Goal: Task Accomplishment & Management: Manage account settings

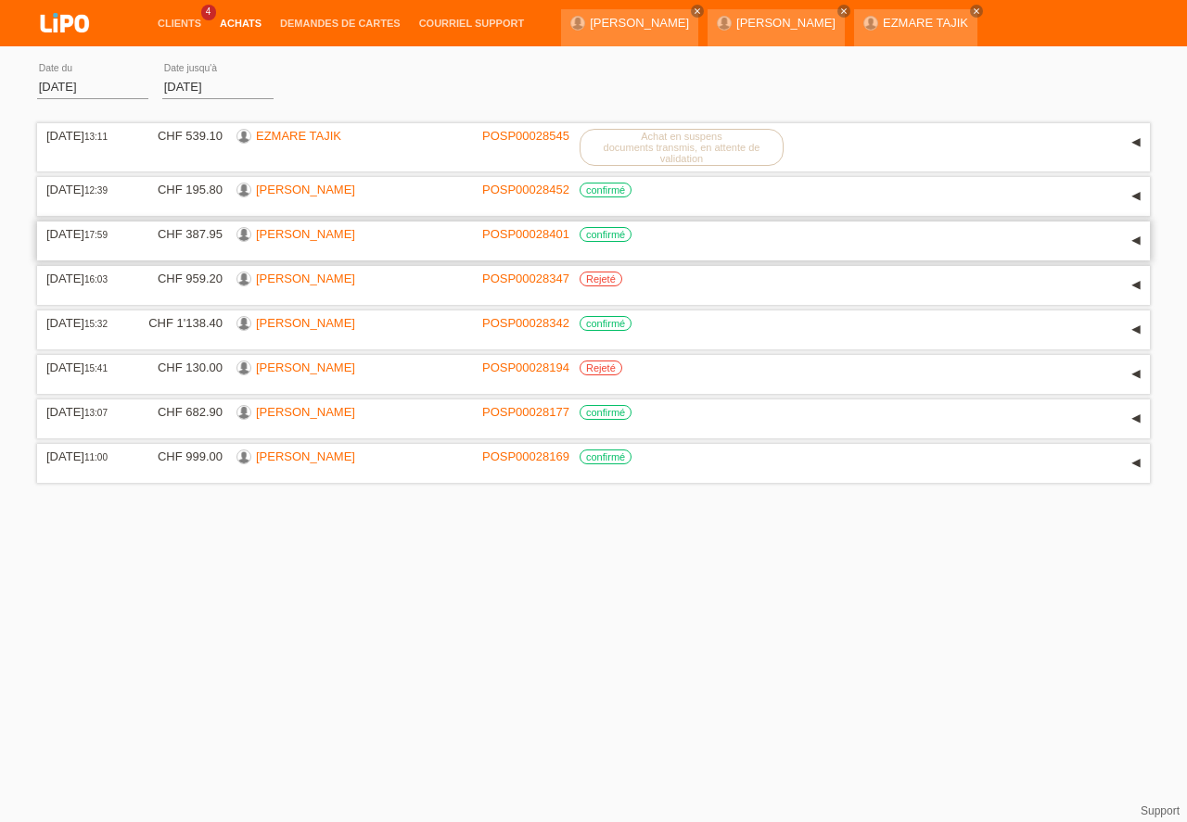
click at [283, 241] on link "hani mesfun" at bounding box center [305, 234] width 99 height 14
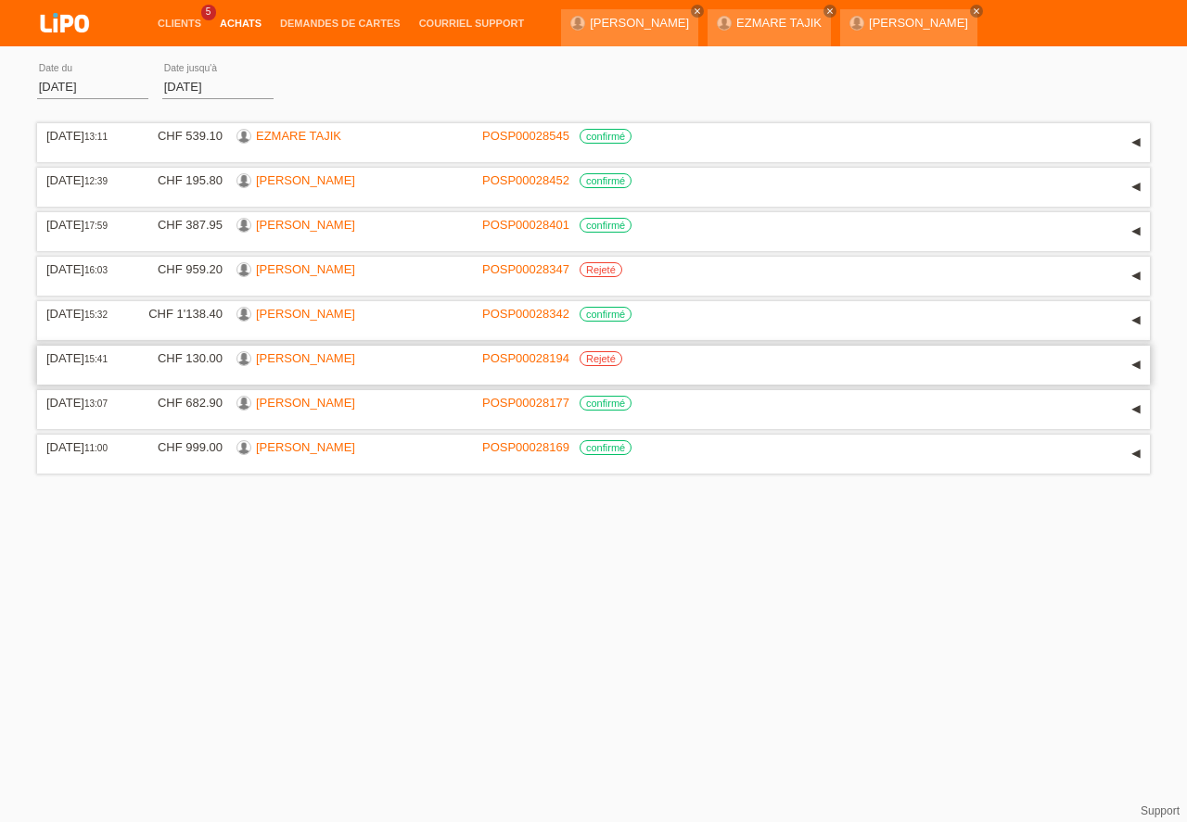
click at [312, 361] on link "[PERSON_NAME]" at bounding box center [305, 358] width 99 height 14
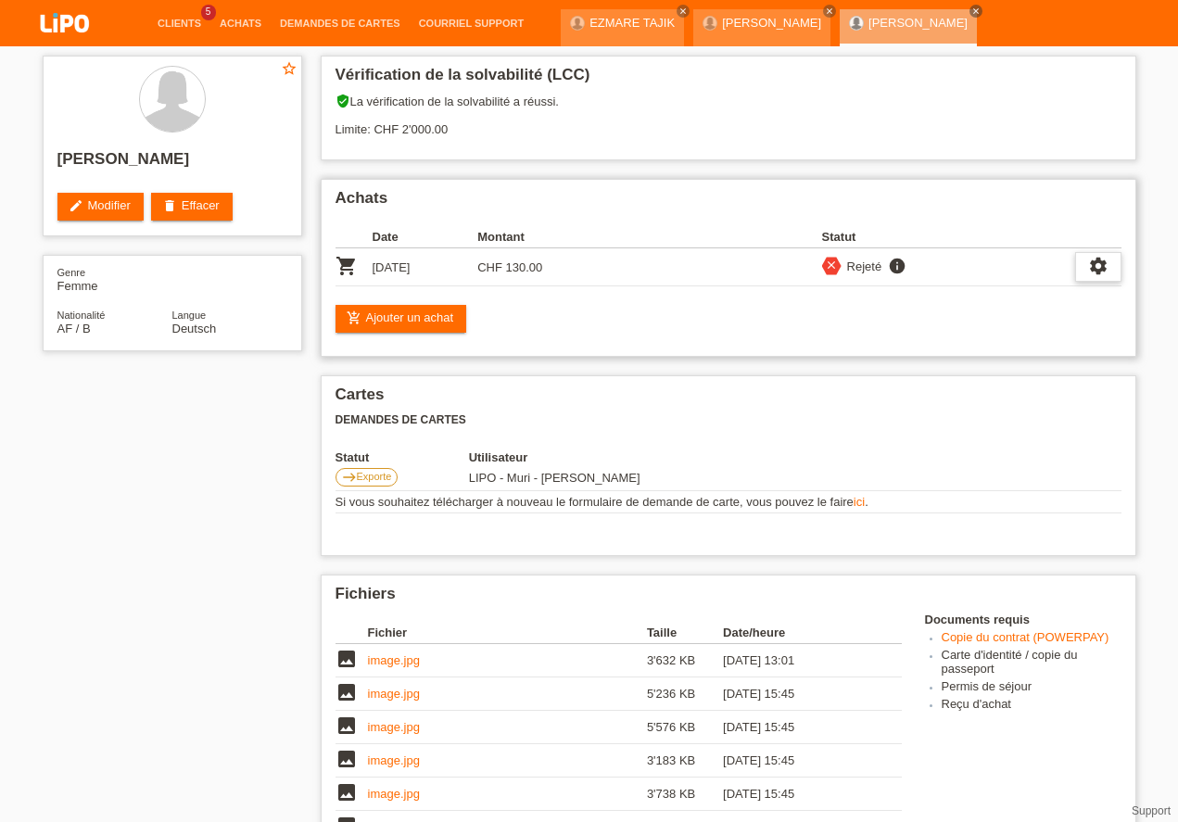
click at [1105, 272] on icon "settings" at bounding box center [1099, 266] width 20 height 20
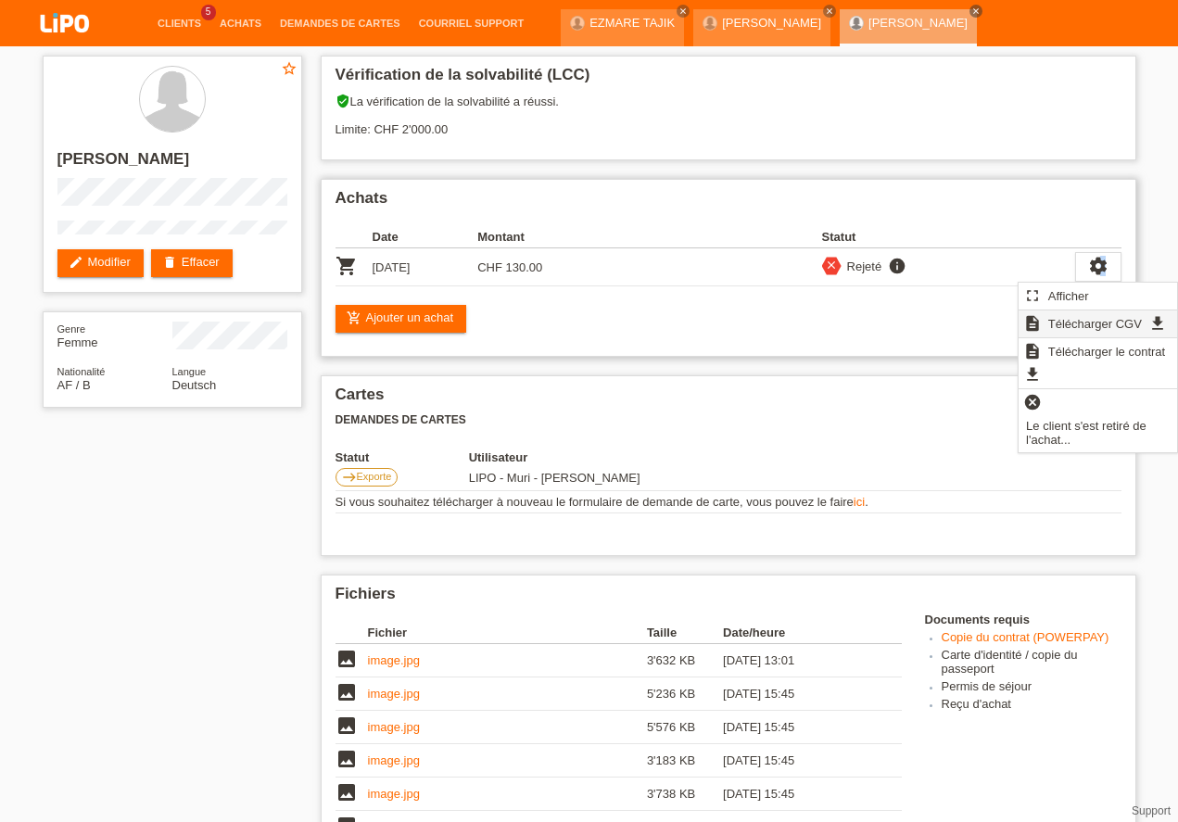
click at [1085, 326] on span "Télécharger CGV" at bounding box center [1095, 323] width 99 height 22
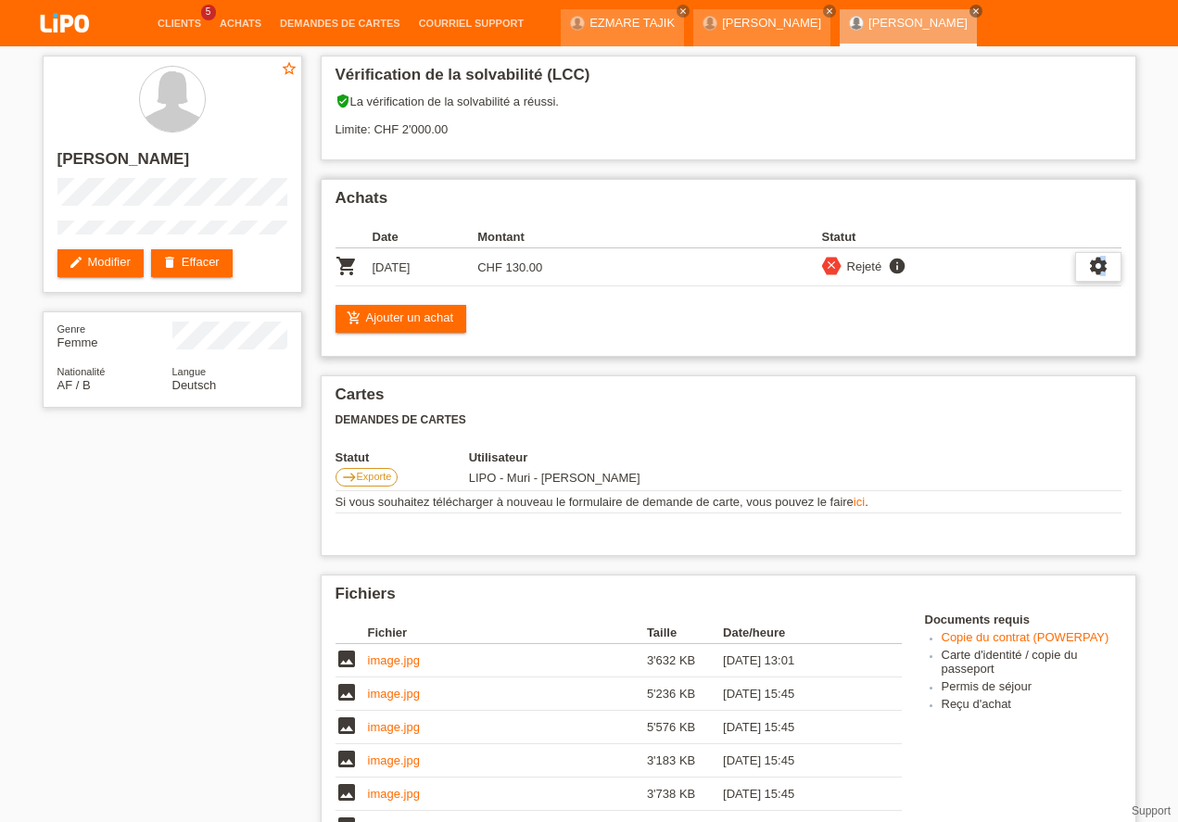
click at [1114, 271] on div "settings" at bounding box center [1099, 267] width 46 height 30
click at [1050, 350] on span "Télécharger le contrat" at bounding box center [1049, 351] width 122 height 22
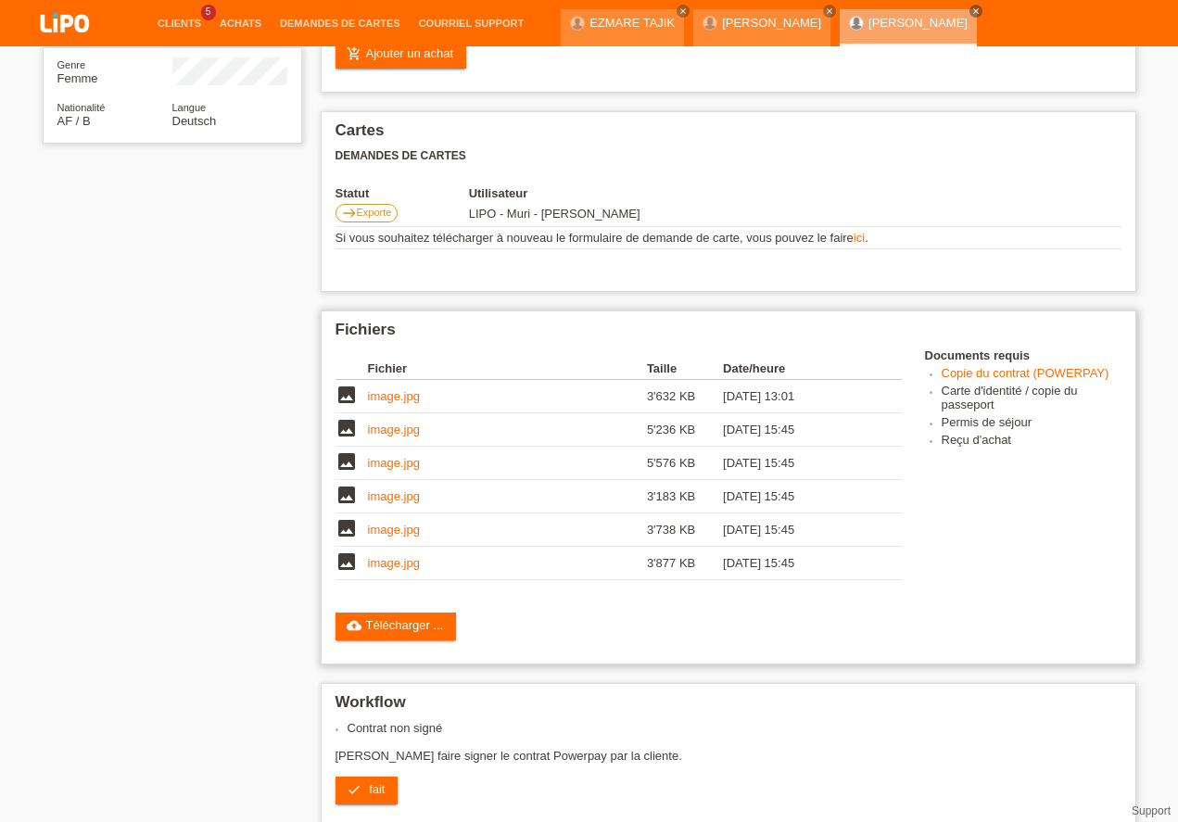
scroll to position [370, 0]
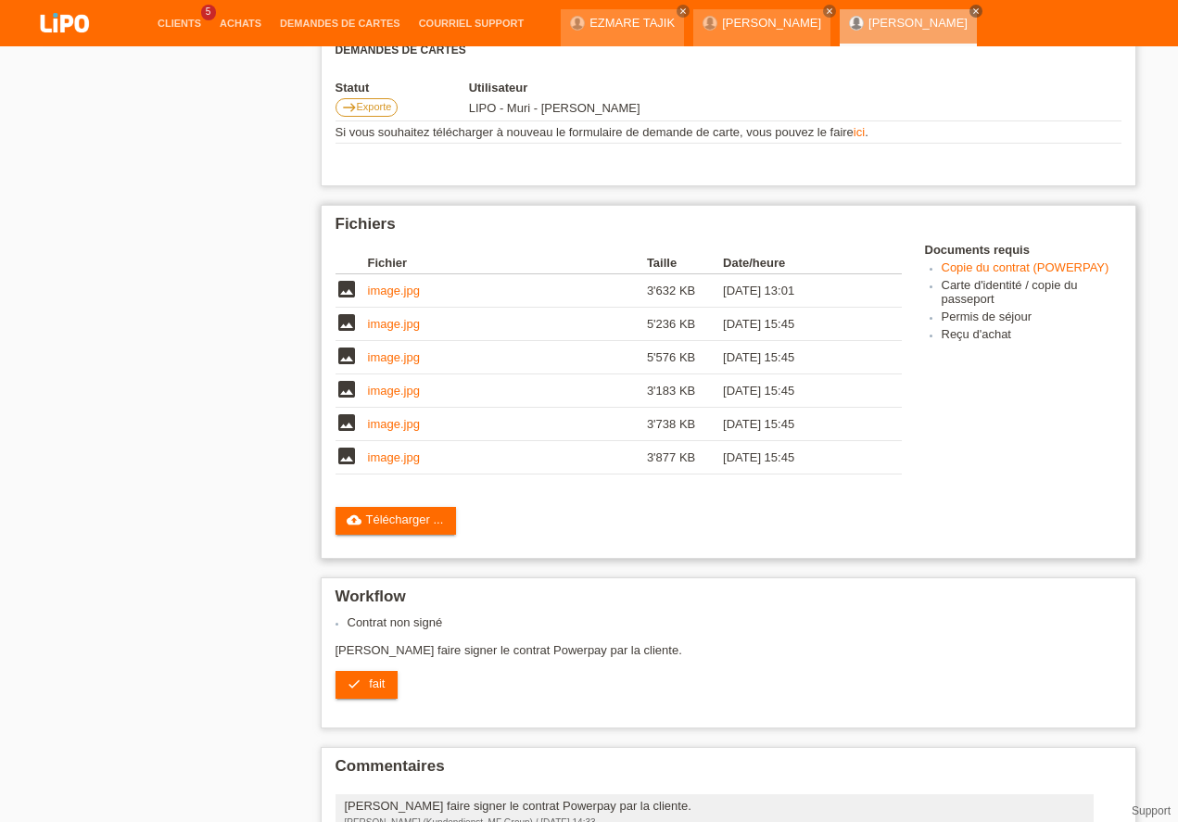
click at [377, 520] on link "cloud_upload Télécharger ..." at bounding box center [396, 521] width 121 height 28
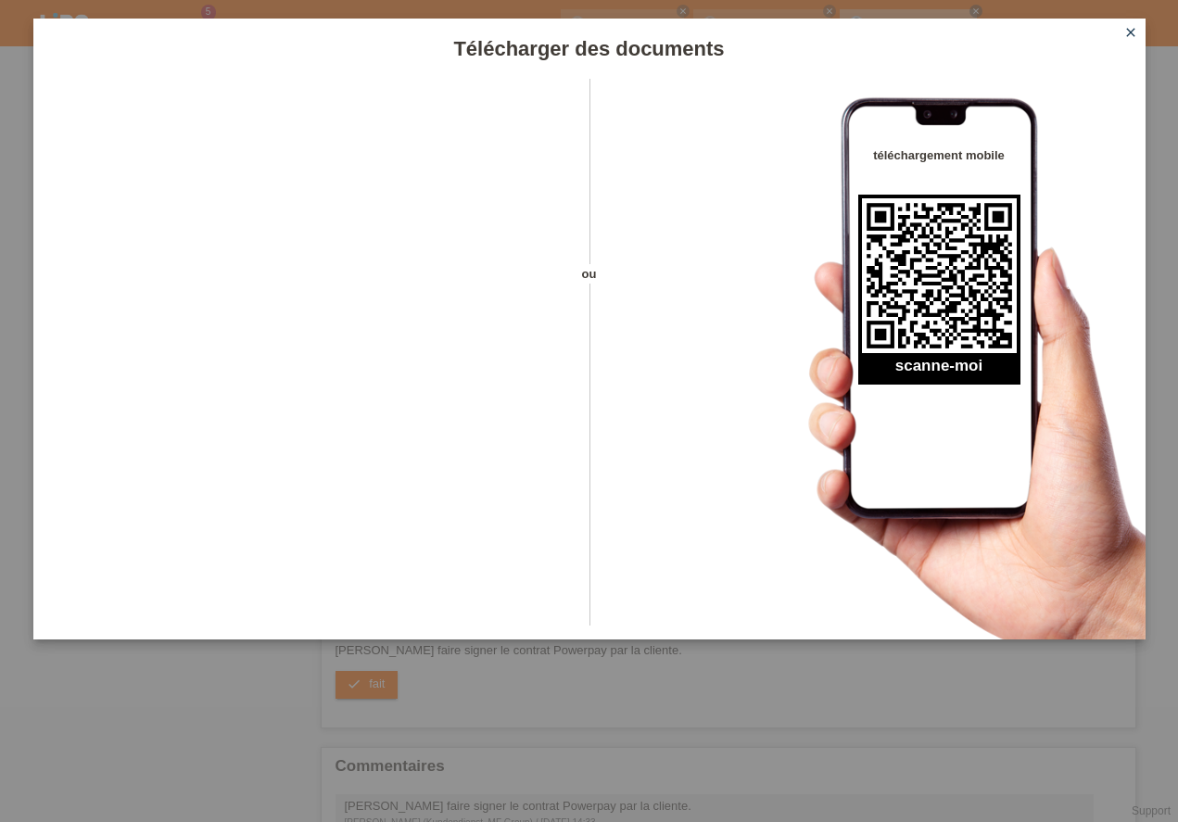
click at [1139, 28] on link "close" at bounding box center [1131, 33] width 24 height 21
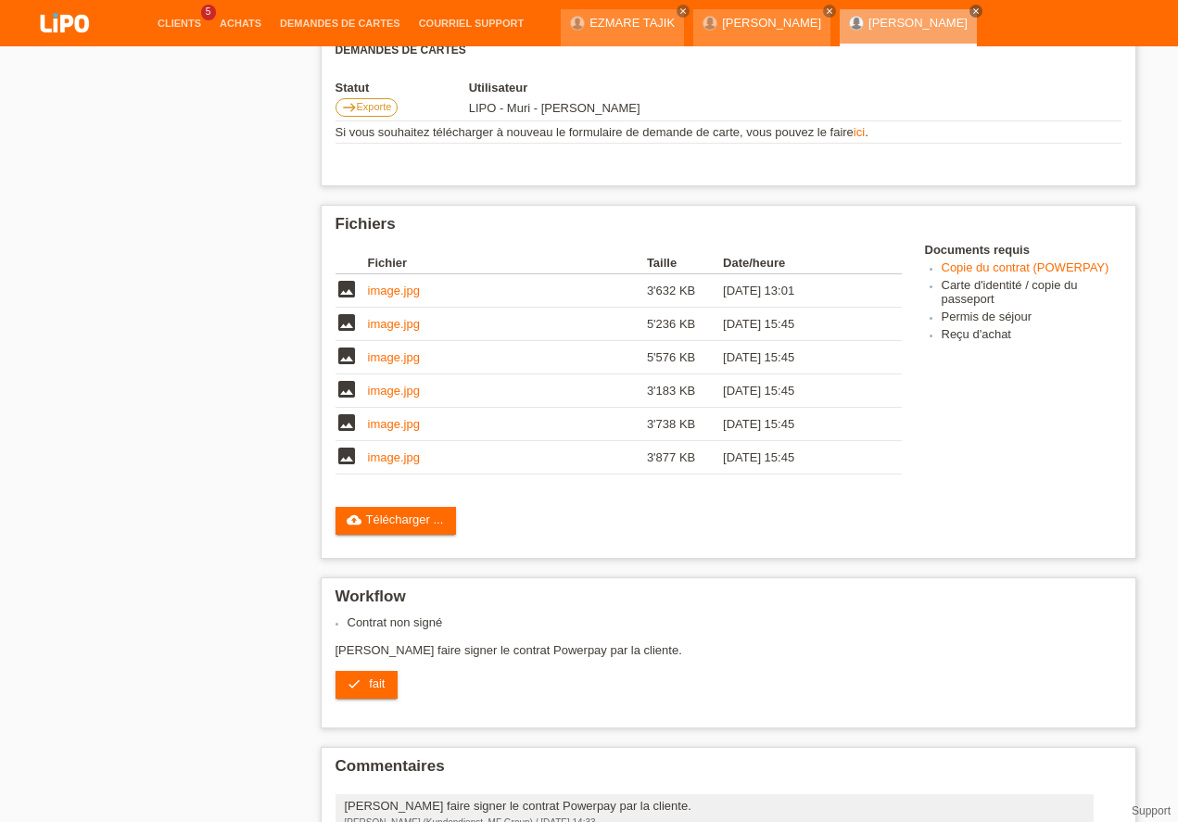
scroll to position [370, 0]
click at [401, 517] on link "cloud_upload Télécharger ..." at bounding box center [396, 521] width 121 height 28
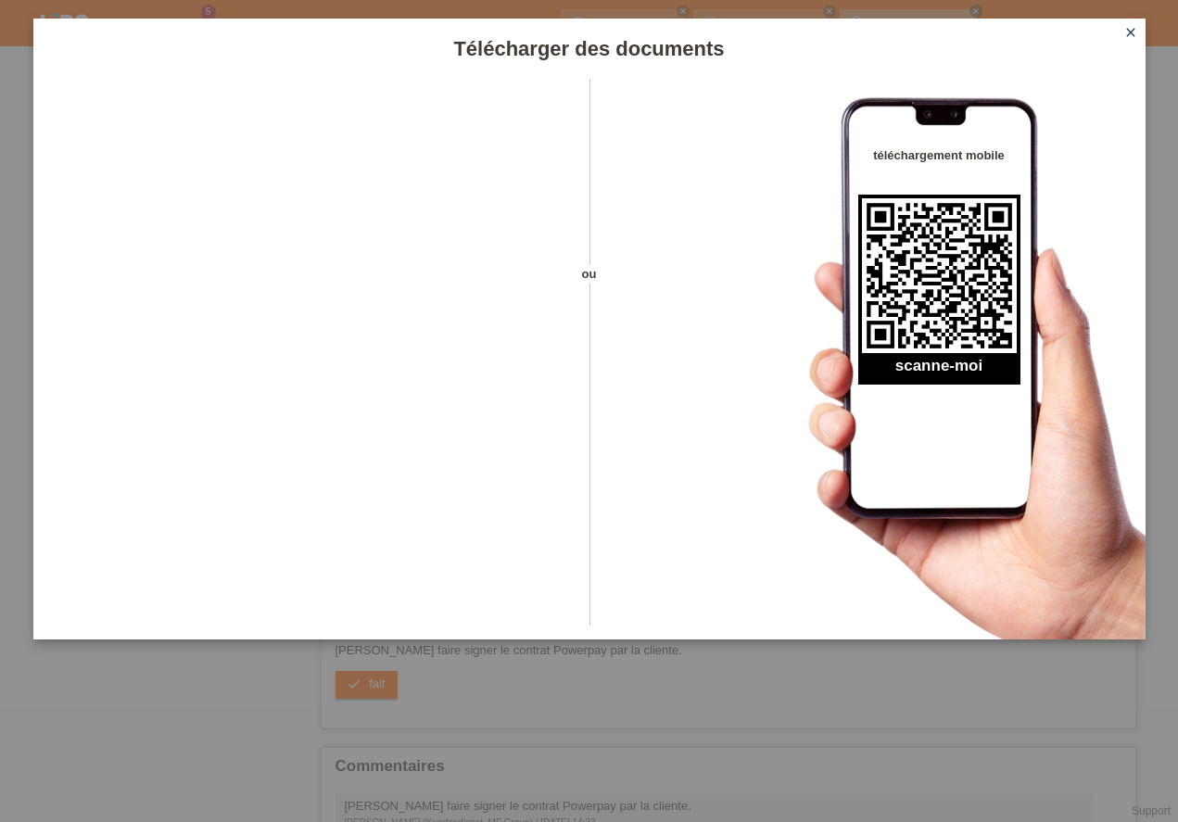
click at [1132, 31] on icon "close" at bounding box center [1131, 32] width 15 height 15
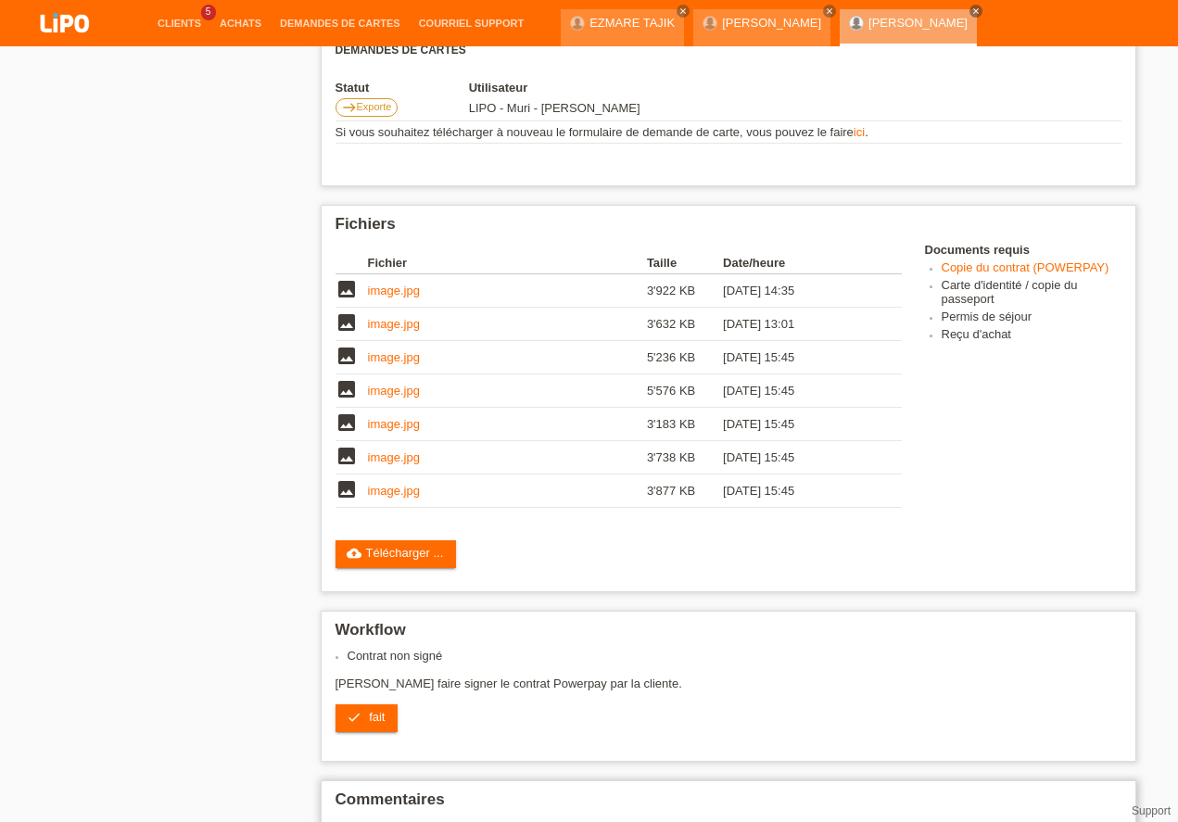
scroll to position [567, 0]
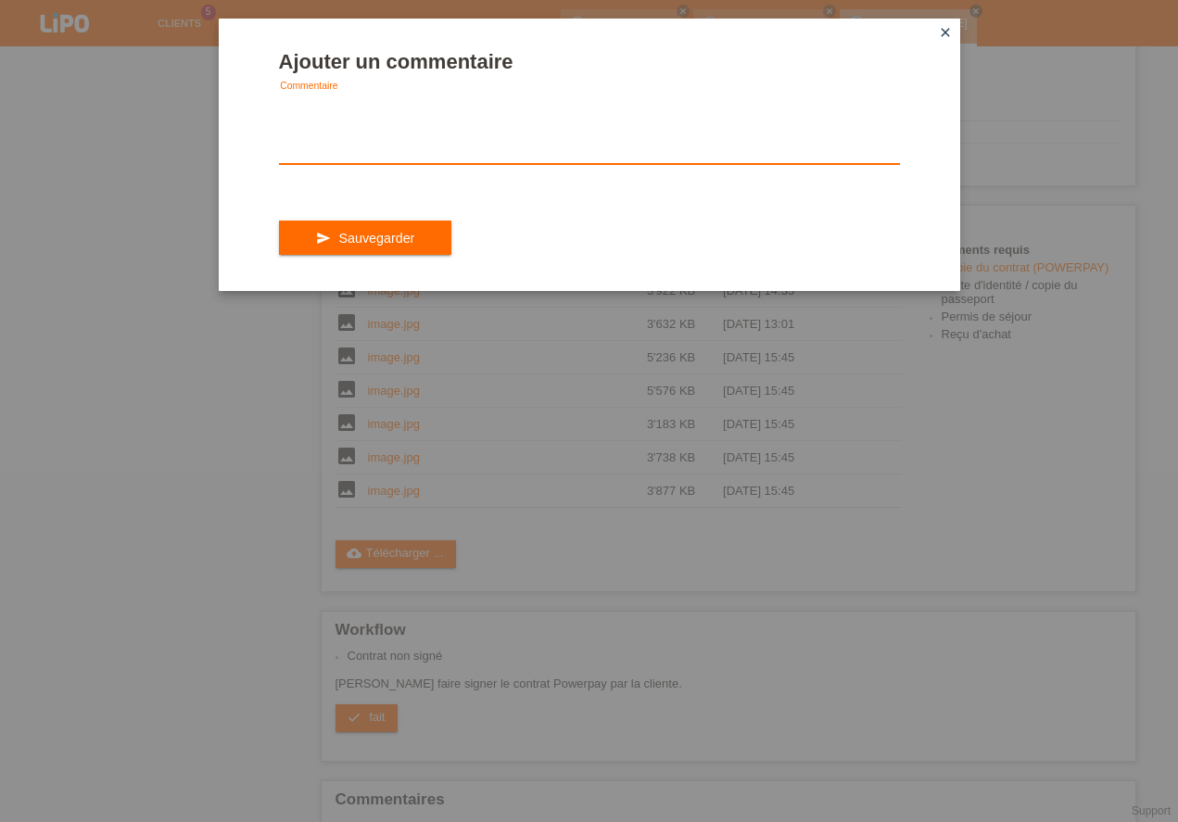
click at [390, 156] on textarea at bounding box center [589, 128] width 621 height 71
type textarea "voila"
click at [364, 253] on button "send Sauvegarder" at bounding box center [365, 238] width 173 height 35
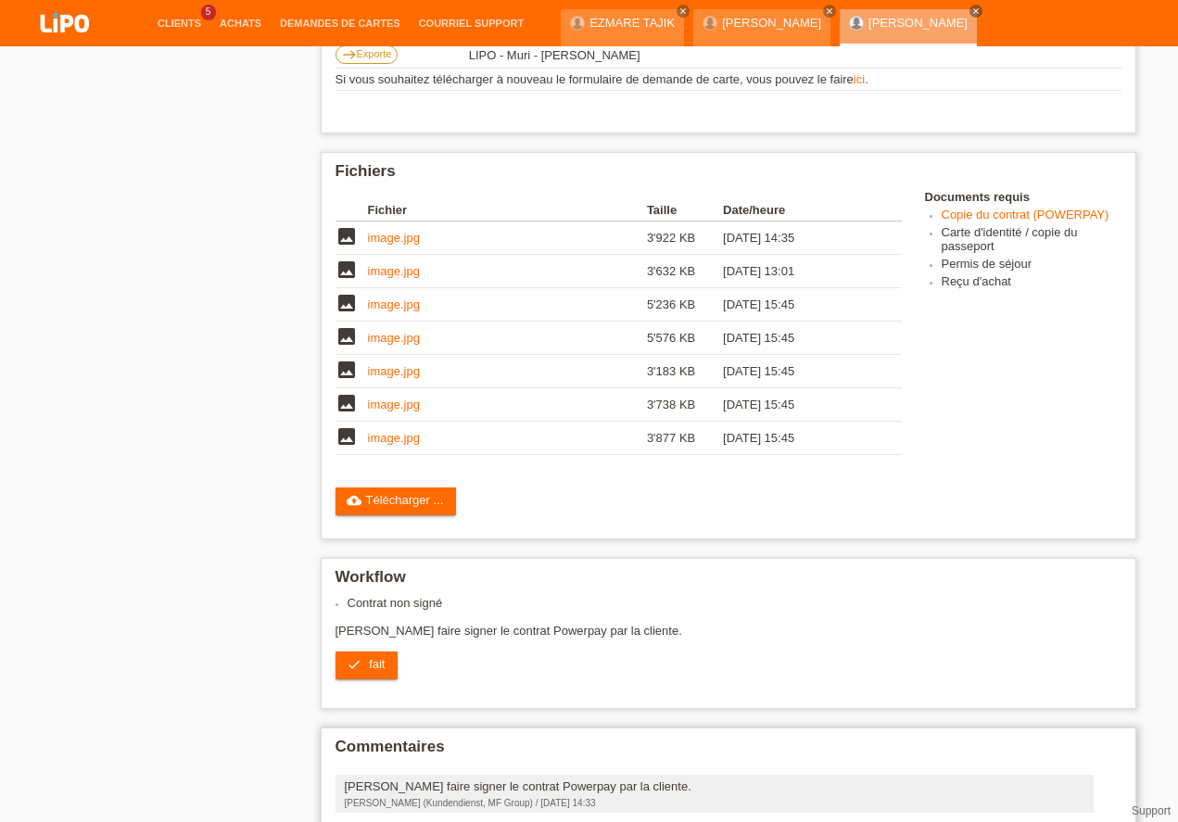
scroll to position [621, 0]
drag, startPoint x: 351, startPoint y: 479, endPoint x: 360, endPoint y: 473, distance: 10.6
click at [352, 652] on link "check fait" at bounding box center [367, 666] width 63 height 28
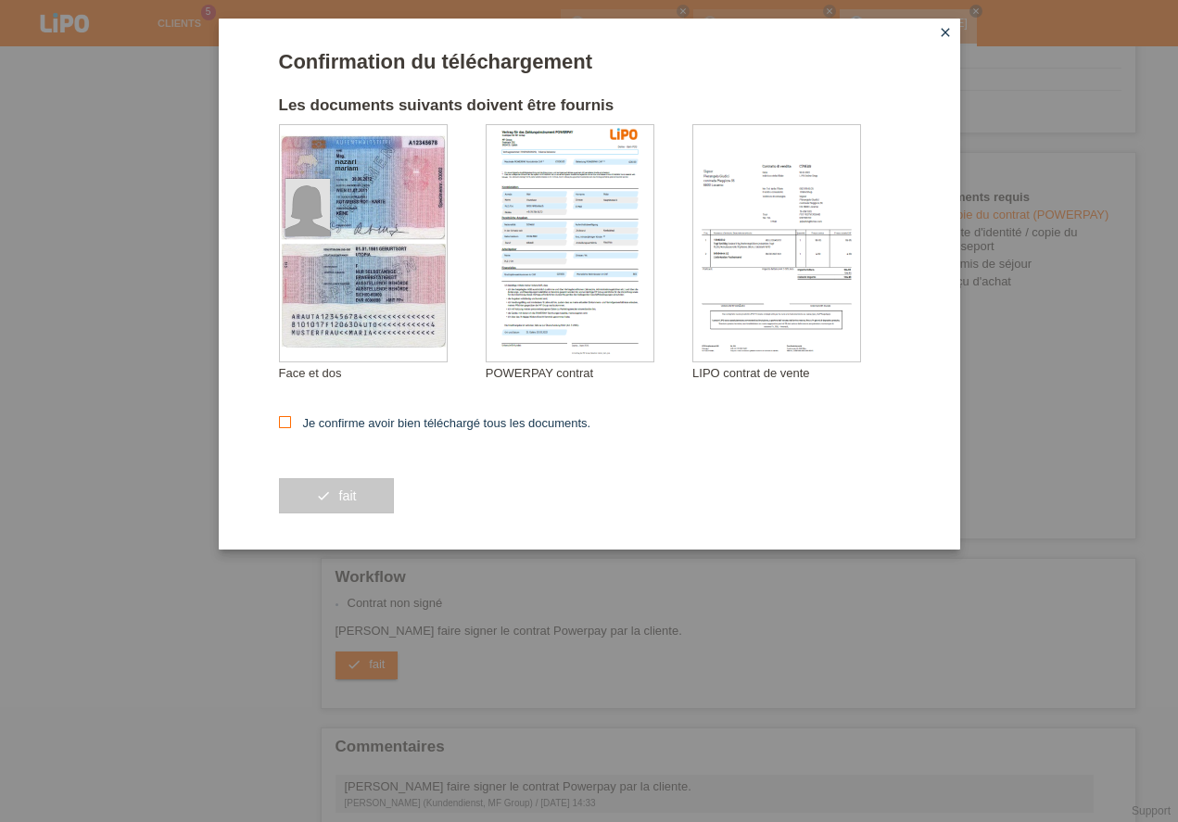
click at [284, 419] on icon at bounding box center [285, 422] width 12 height 12
click at [284, 419] on input "Je confirme avoir bien téléchargé tous les documents." at bounding box center [285, 422] width 12 height 12
checkbox input "true"
click at [331, 493] on button "check fait" at bounding box center [336, 495] width 115 height 35
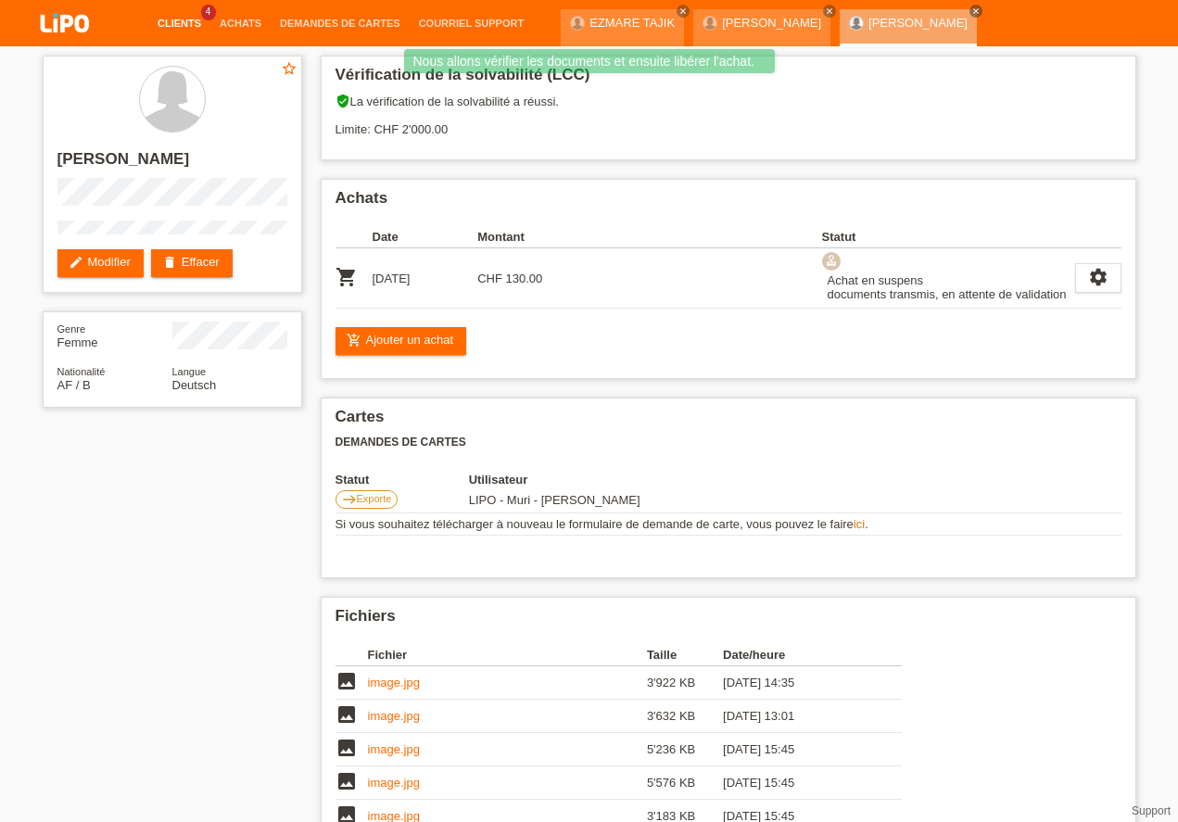
click at [177, 23] on link "Clients" at bounding box center [179, 23] width 62 height 11
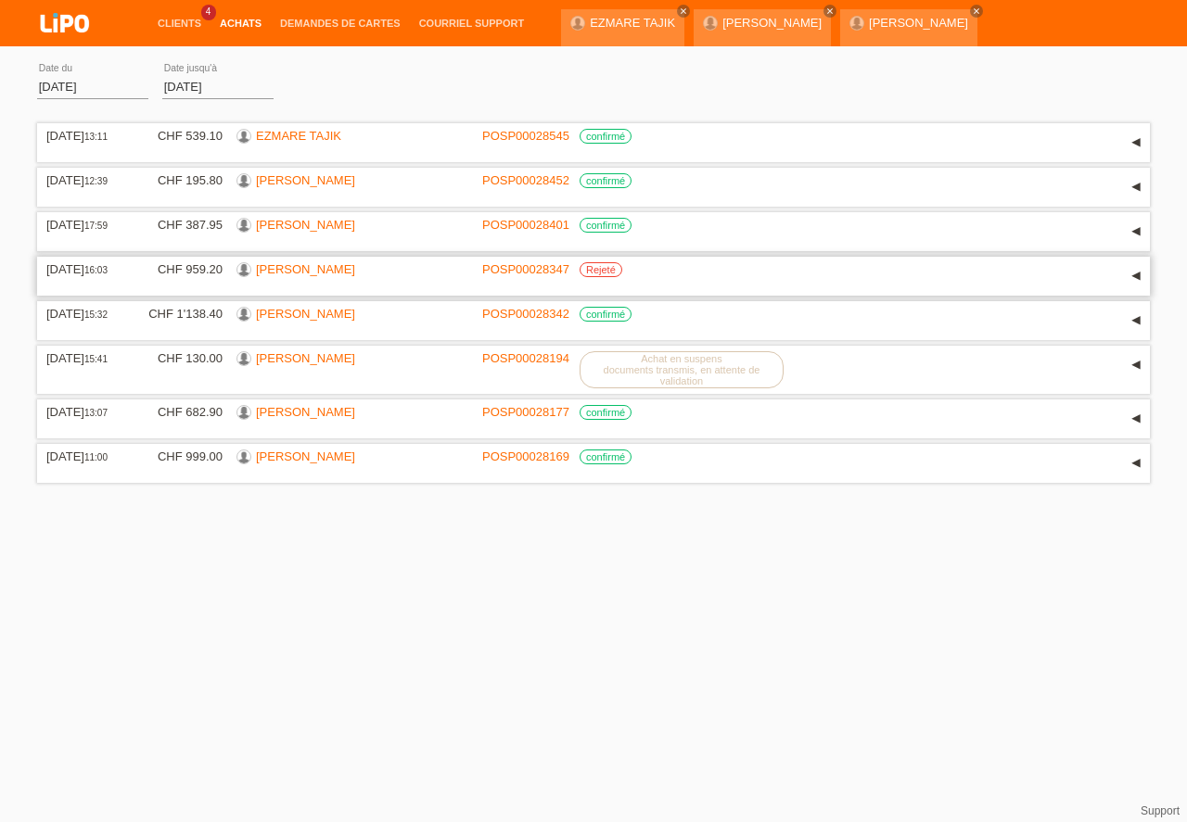
click at [283, 266] on link "[PERSON_NAME]" at bounding box center [305, 269] width 99 height 14
click at [169, 27] on link "Clients" at bounding box center [179, 23] width 62 height 11
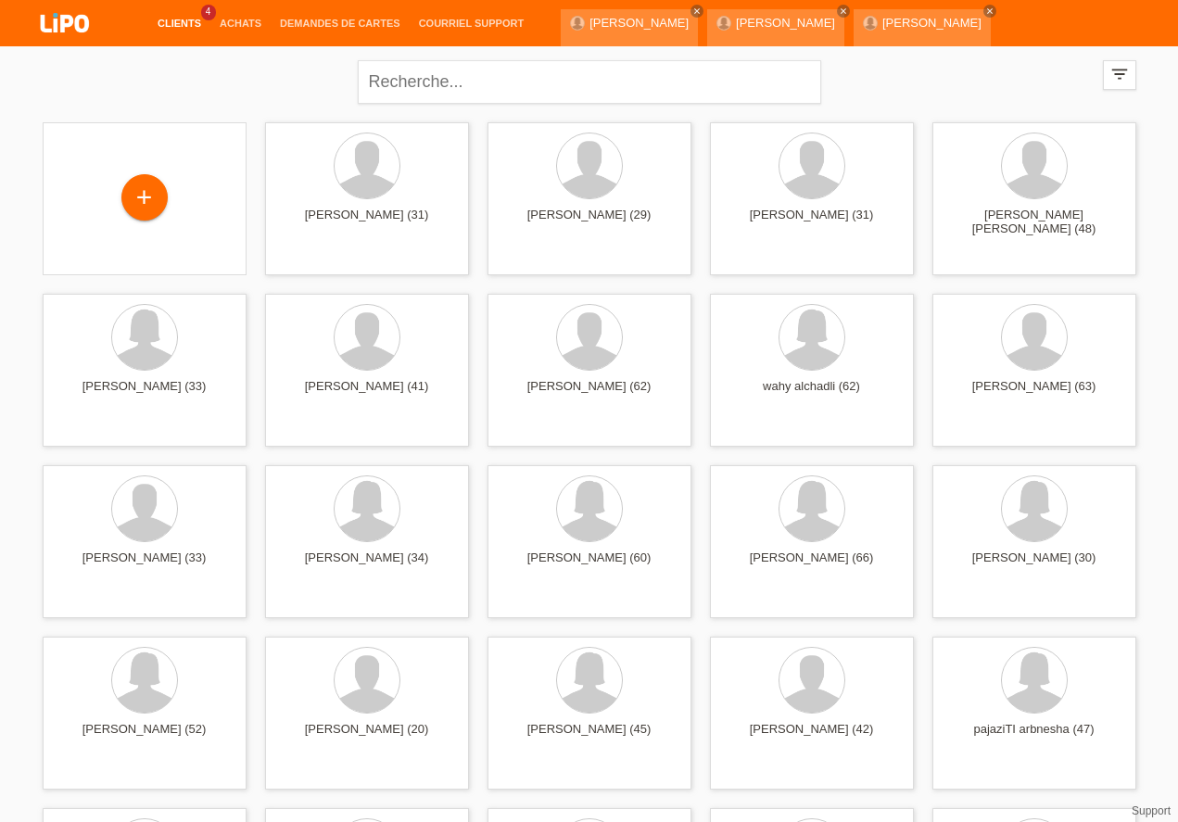
click at [169, 24] on link "Clients" at bounding box center [179, 23] width 62 height 11
